Goal: Navigation & Orientation: Find specific page/section

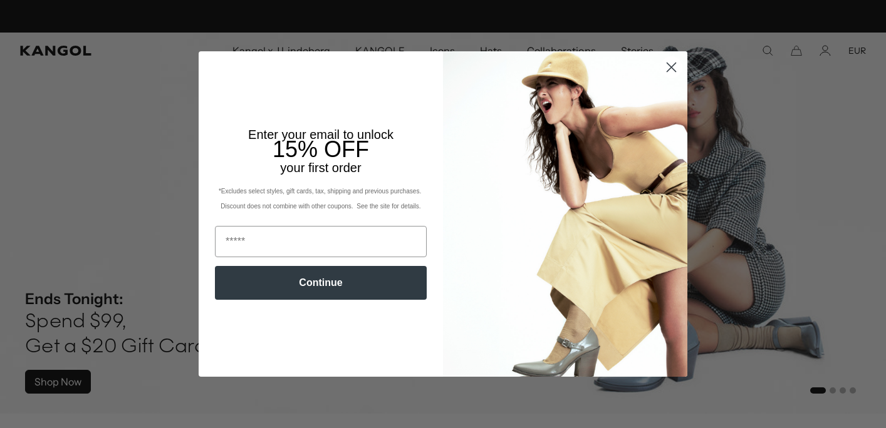
scroll to position [0, 258]
click at [664, 64] on circle "Close dialog" at bounding box center [671, 67] width 21 height 21
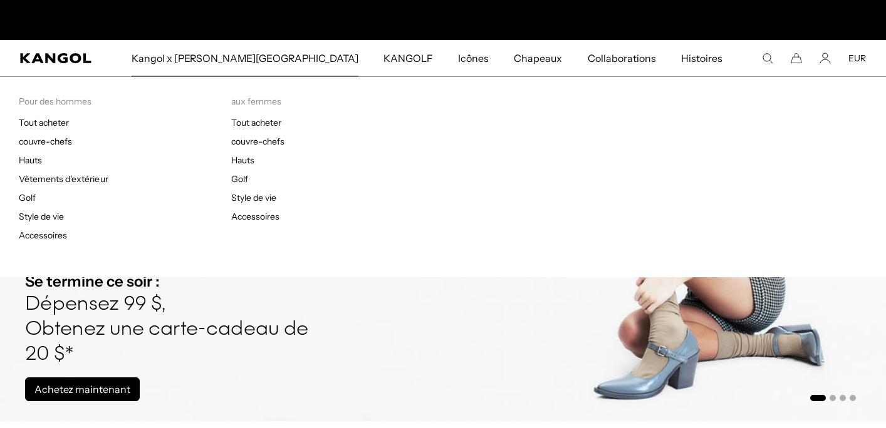
scroll to position [0, 0]
click at [86, 175] on font "Vêtements d'extérieur" at bounding box center [64, 178] width 90 height 11
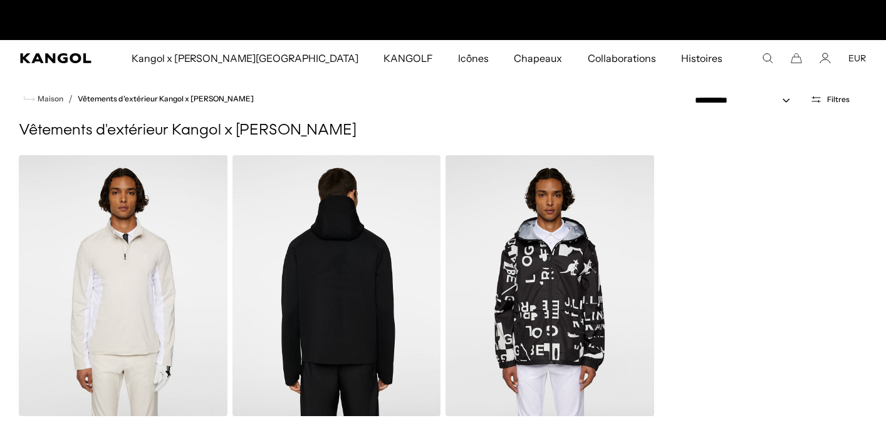
scroll to position [0, 258]
